Goal: Information Seeking & Learning: Learn about a topic

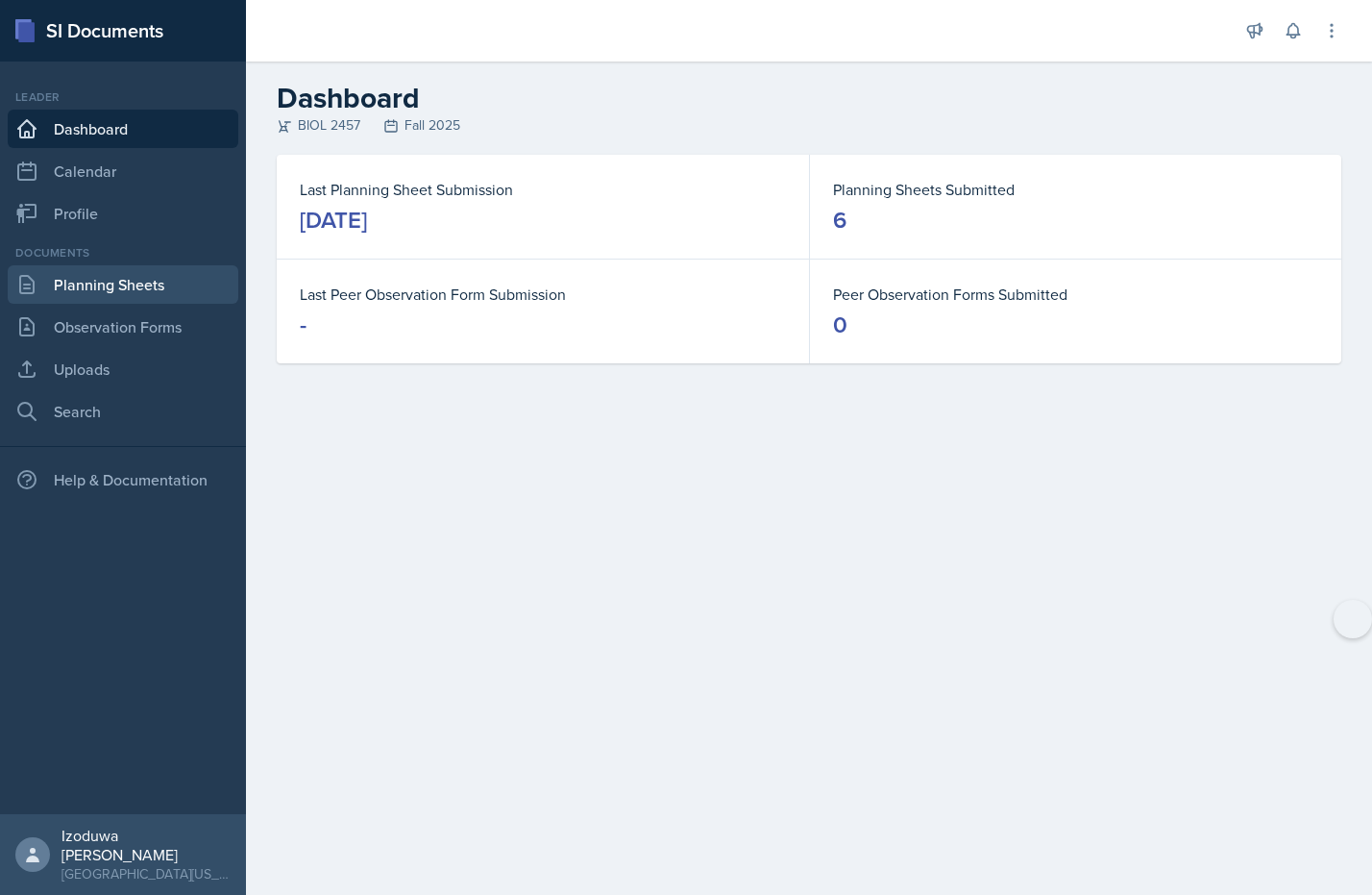
click at [154, 292] on link "Planning Sheets" at bounding box center [123, 285] width 231 height 39
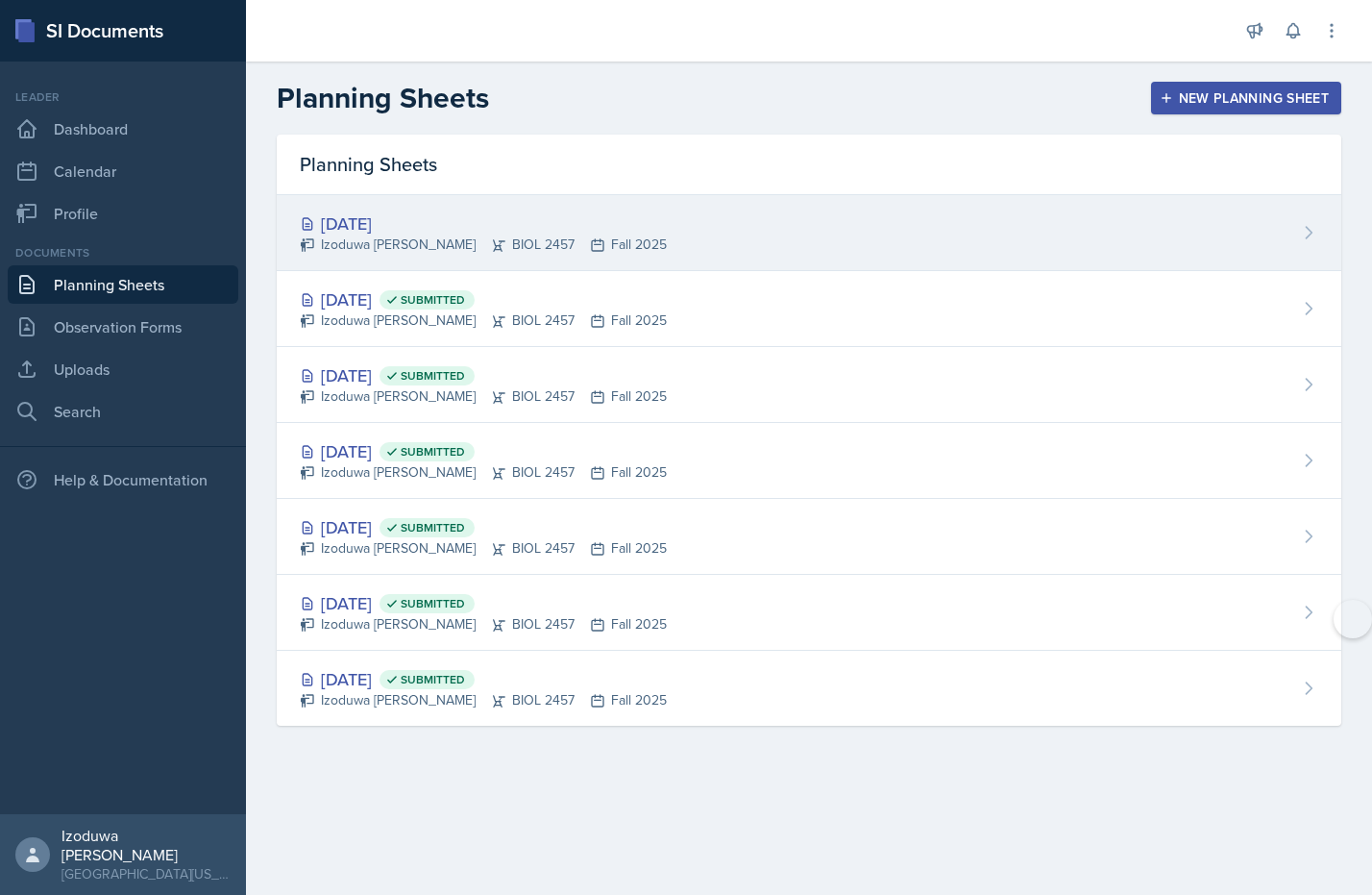
click at [378, 227] on div "[DATE]" at bounding box center [483, 223] width 367 height 26
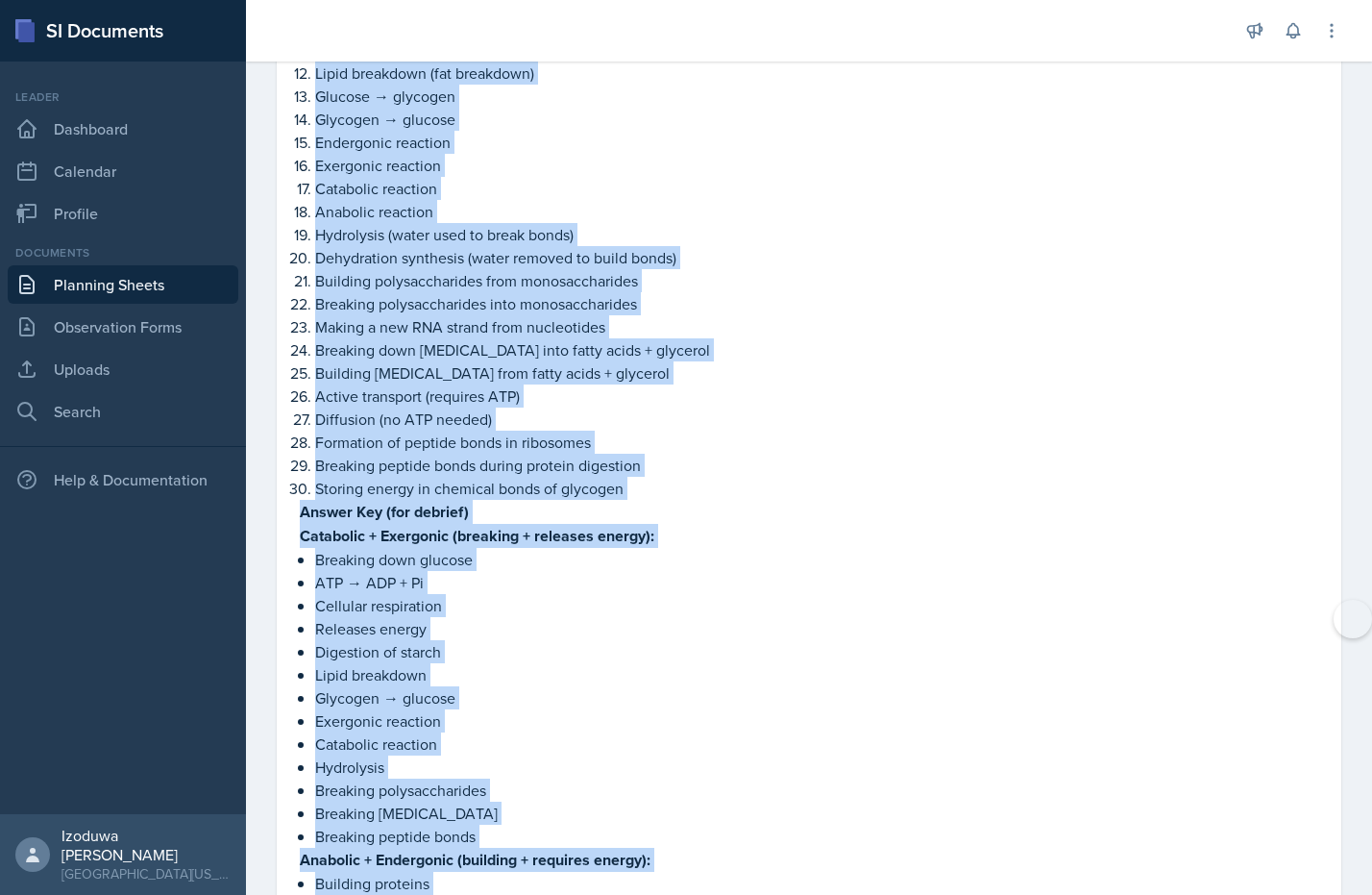
scroll to position [2598, 0]
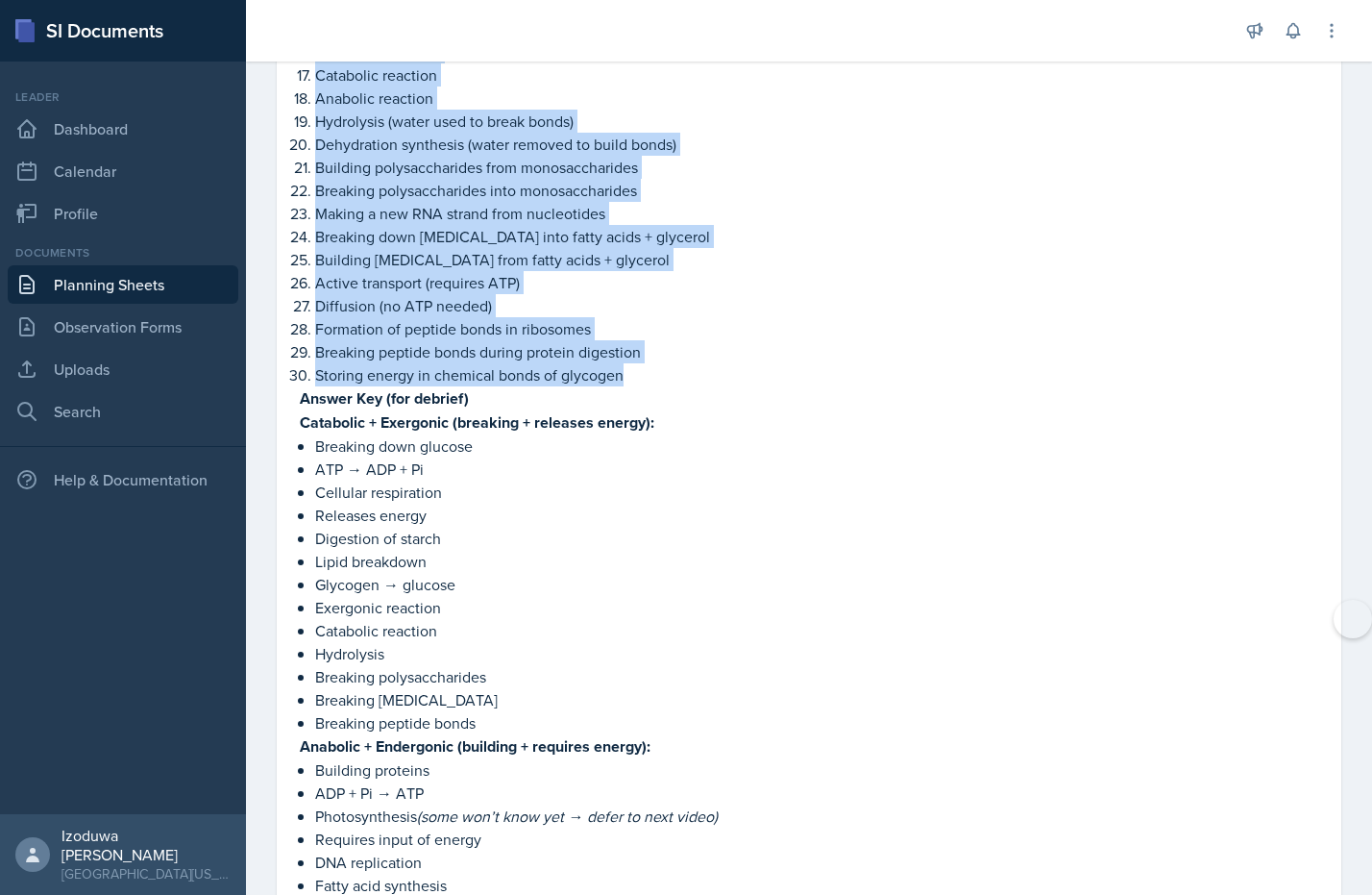
drag, startPoint x: 304, startPoint y: 221, endPoint x: 633, endPoint y: 346, distance: 351.9
copy div "orting Slips (print/cut) Building proteins from [MEDICAL_DATA] Breaking down gl…"
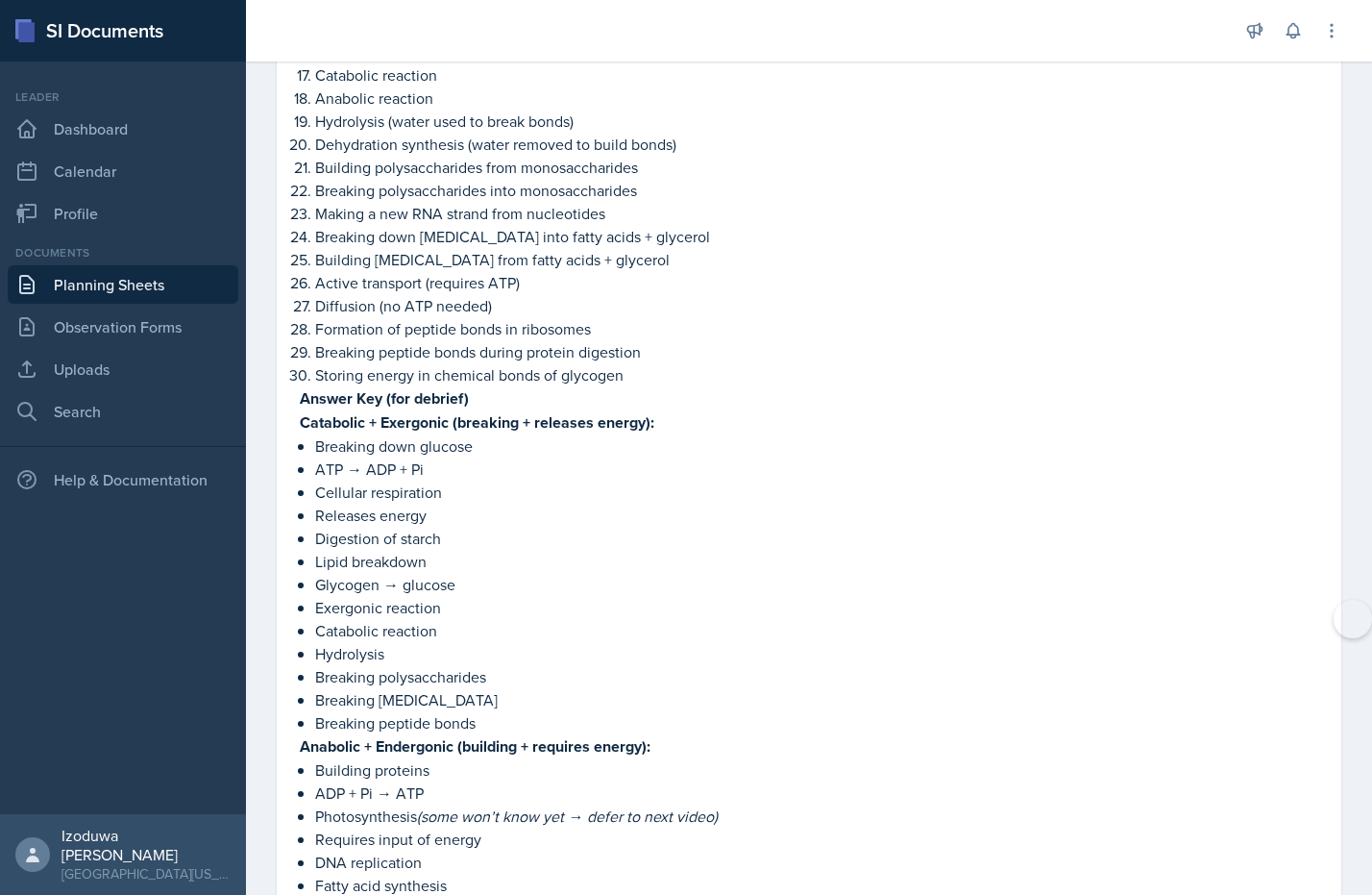
click at [584, 294] on p "Diffusion (no ATP needed)" at bounding box center [816, 305] width 1004 height 23
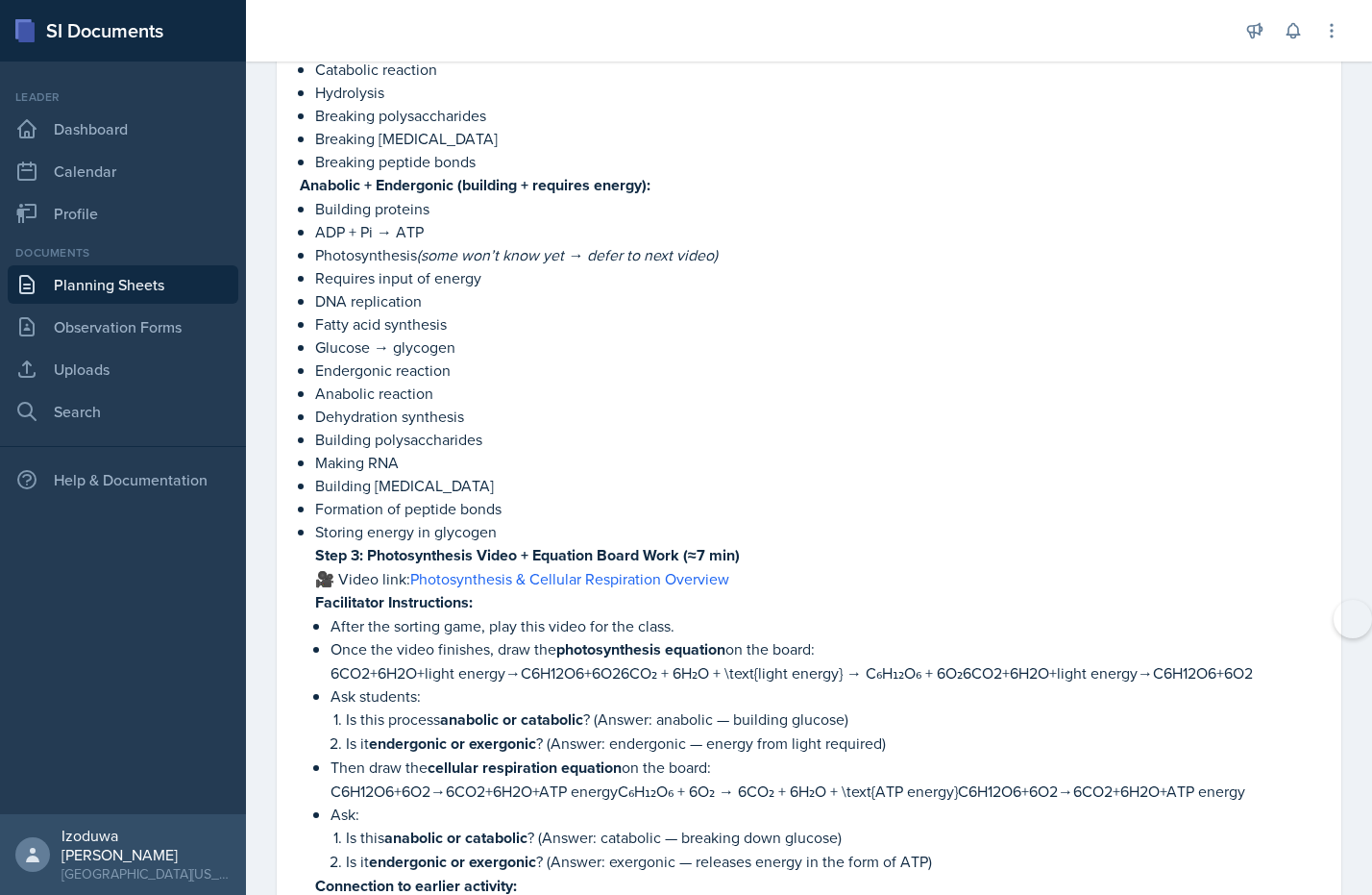
scroll to position [3160, 0]
